Goal: Communication & Community: Answer question/provide support

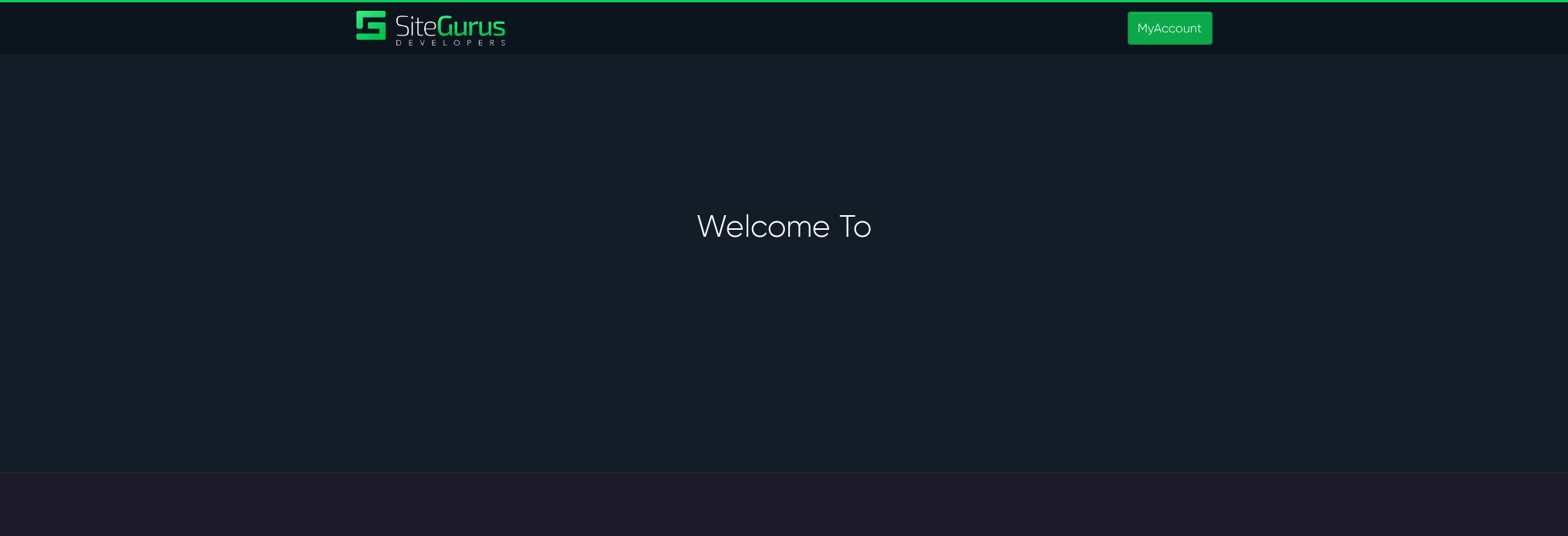
type input "[PERSON_NAME][EMAIL_ADDRESS][PERSON_NAME][DOMAIN_NAME]"
click at [1164, 28] on link "MyAccount" at bounding box center [1170, 28] width 84 height 33
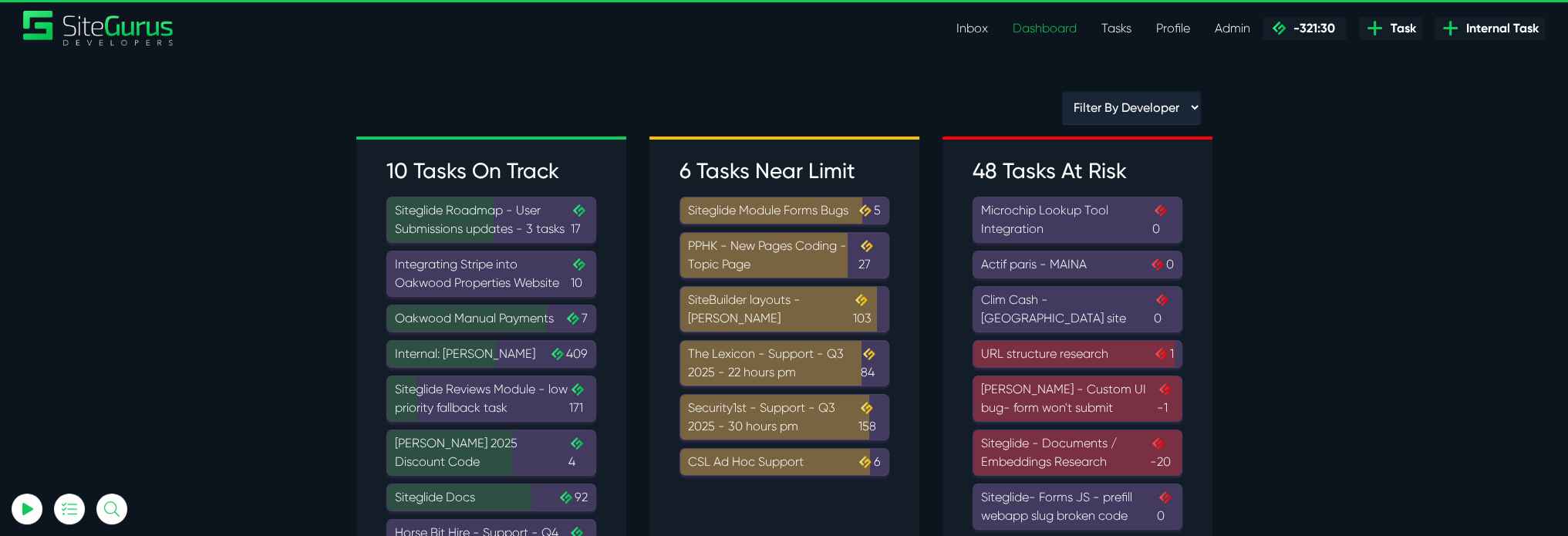
type input "[PERSON_NAME][EMAIL_ADDRESS][PERSON_NAME][DOMAIN_NAME]"
click at [1101, 37] on link "Tasks" at bounding box center [1117, 29] width 55 height 31
click at [969, 20] on link "Inbox" at bounding box center [972, 29] width 57 height 31
